Goal: Task Accomplishment & Management: Manage account settings

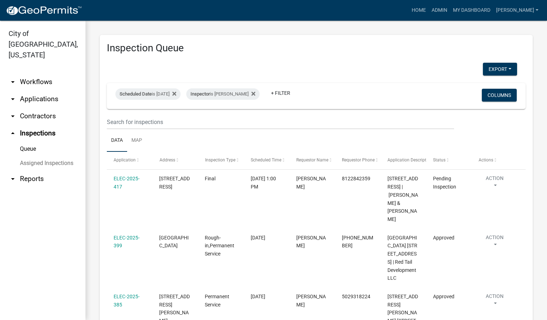
scroll to position [36, 0]
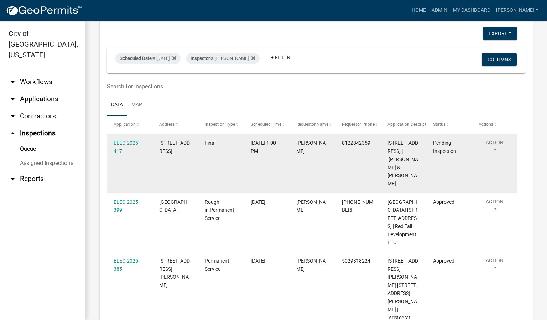
click at [495, 149] on button "Action" at bounding box center [494, 148] width 32 height 18
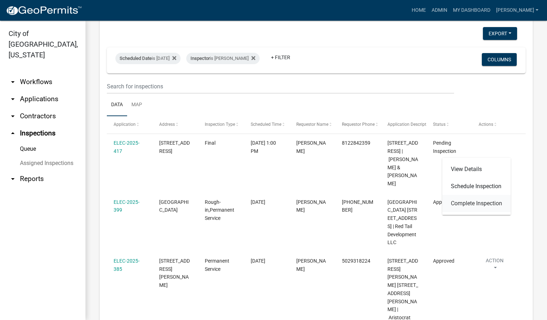
click at [487, 199] on link "Complete Inspection" at bounding box center [476, 203] width 68 height 17
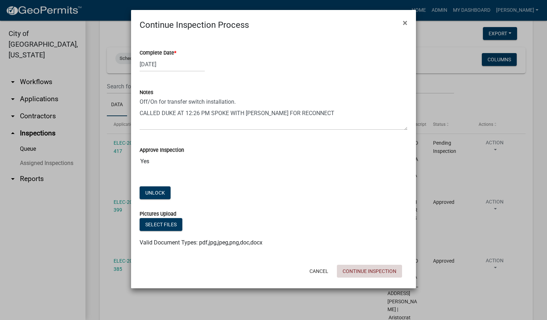
click at [371, 272] on button "Continue Inspection" at bounding box center [369, 270] width 65 height 13
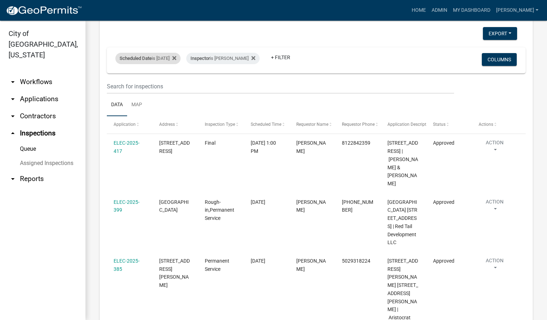
click at [180, 56] on div "Scheduled Date is [DATE]" at bounding box center [147, 58] width 65 height 11
click at [178, 86] on input "[DATE]" at bounding box center [154, 85] width 50 height 15
type input "[DATE]"
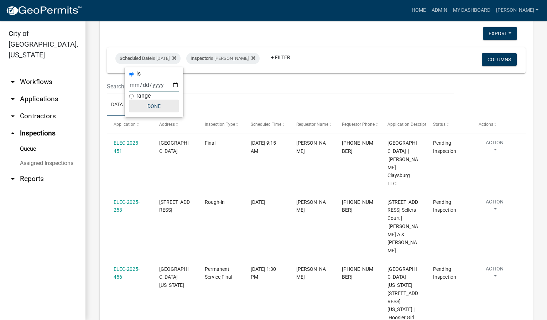
click at [154, 110] on button "Done" at bounding box center [154, 106] width 50 height 13
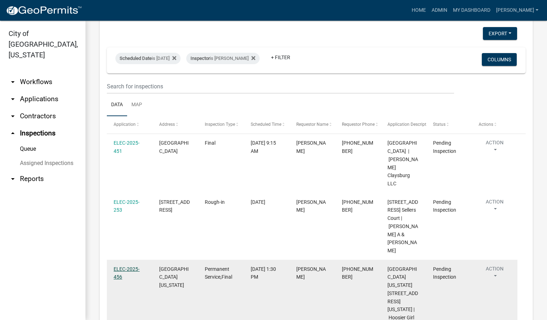
click at [127, 266] on link "ELEC-2025-456" at bounding box center [127, 273] width 26 height 14
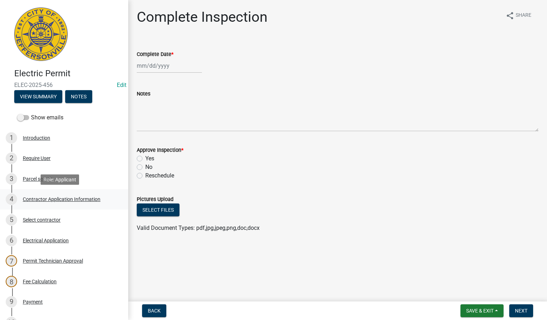
click at [70, 200] on div "Contractor Application Information" at bounding box center [62, 198] width 78 height 5
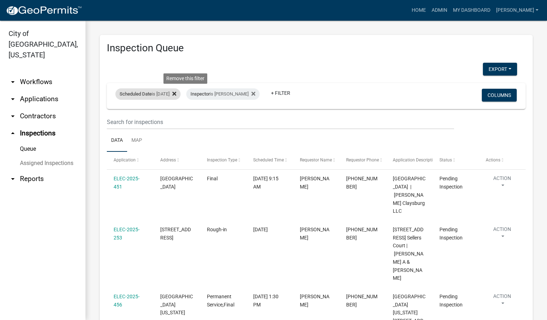
click at [176, 93] on fa-icon at bounding box center [172, 93] width 7 height 11
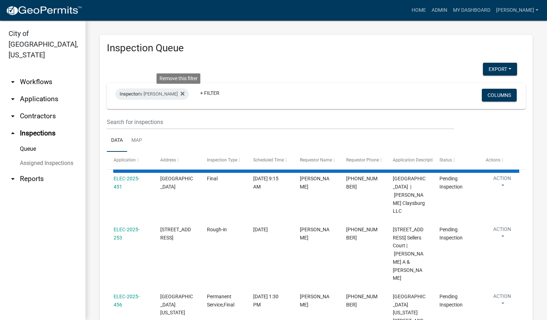
select select "1: 25"
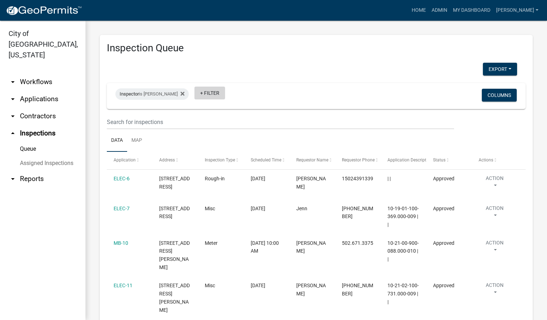
click at [196, 93] on link "+ Filter" at bounding box center [209, 92] width 31 height 13
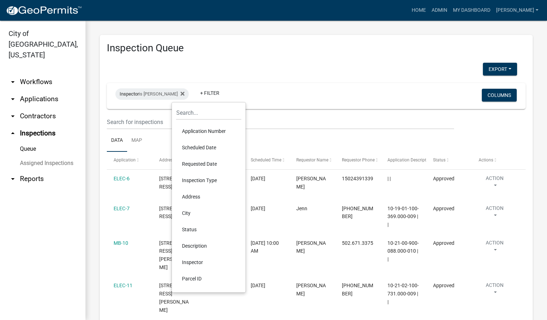
click at [206, 145] on li "Scheduled Date" at bounding box center [208, 147] width 65 height 16
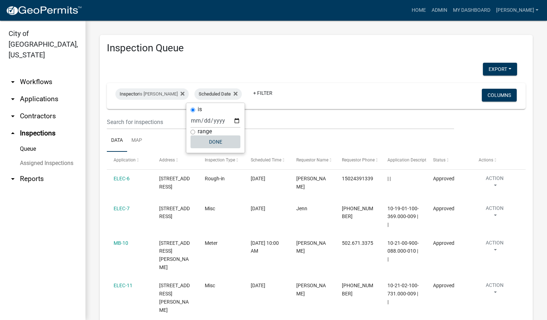
click at [210, 140] on button "Done" at bounding box center [215, 141] width 50 height 13
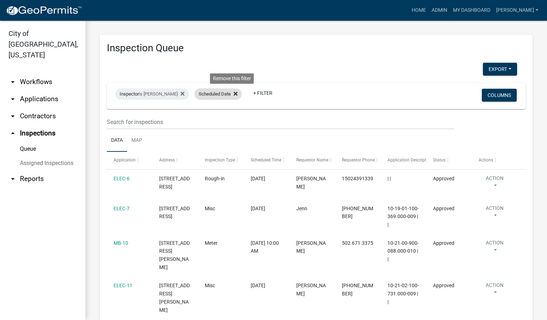
click at [233, 94] on icon at bounding box center [235, 93] width 4 height 4
click at [198, 92] on link "+ Filter" at bounding box center [209, 92] width 31 height 13
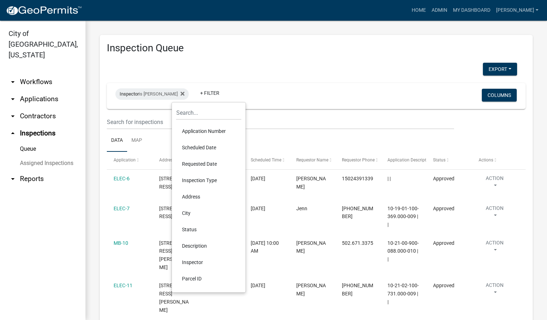
click at [204, 149] on li "Scheduled Date" at bounding box center [208, 147] width 65 height 16
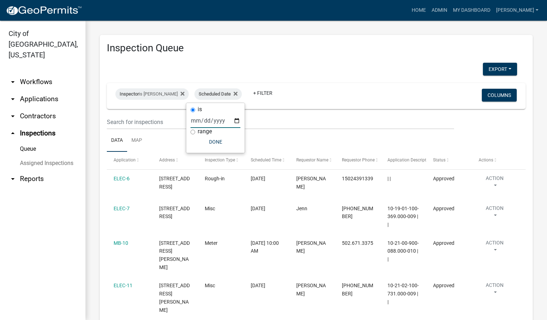
click at [235, 120] on input "date" at bounding box center [215, 120] width 50 height 15
type input "[DATE]"
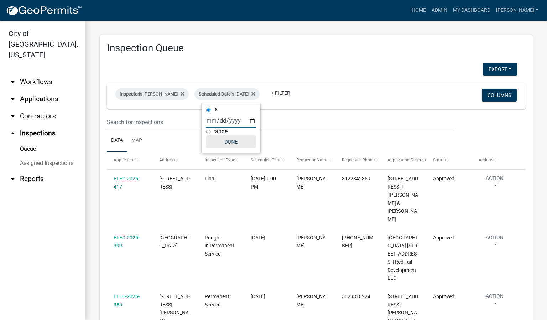
click at [227, 142] on button "Done" at bounding box center [231, 141] width 50 height 13
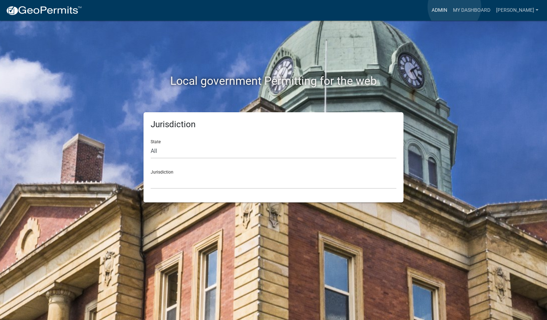
click at [450, 7] on link "Admin" at bounding box center [439, 11] width 21 height 14
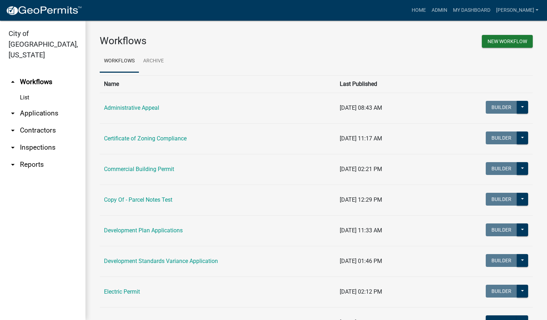
click at [47, 139] on link "arrow_drop_down Inspections" at bounding box center [42, 147] width 85 height 17
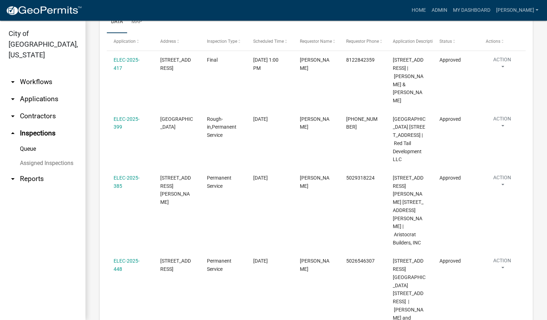
scroll to position [65, 0]
